Goal: Go to known website: Go to known website

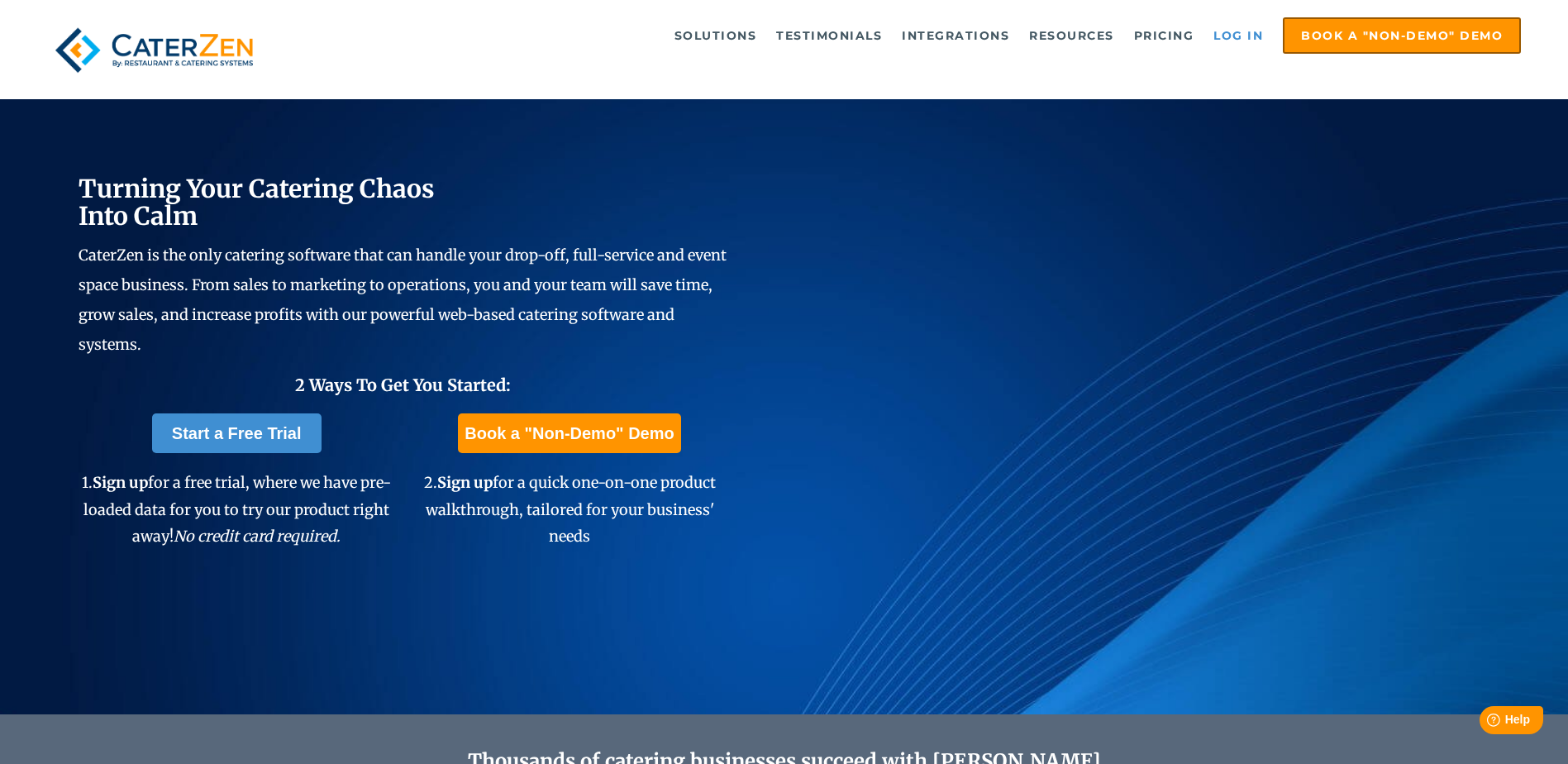
click at [1216, 36] on link "Log in" at bounding box center [1238, 36] width 67 height 33
click at [1259, 37] on link "Log in" at bounding box center [1238, 36] width 67 height 33
click at [1261, 47] on link "Log in" at bounding box center [1238, 36] width 67 height 33
click at [1249, 51] on link "Log in" at bounding box center [1238, 36] width 67 height 33
click at [1244, 38] on link "Log in" at bounding box center [1238, 36] width 67 height 33
